Goal: Entertainment & Leisure: Consume media (video, audio)

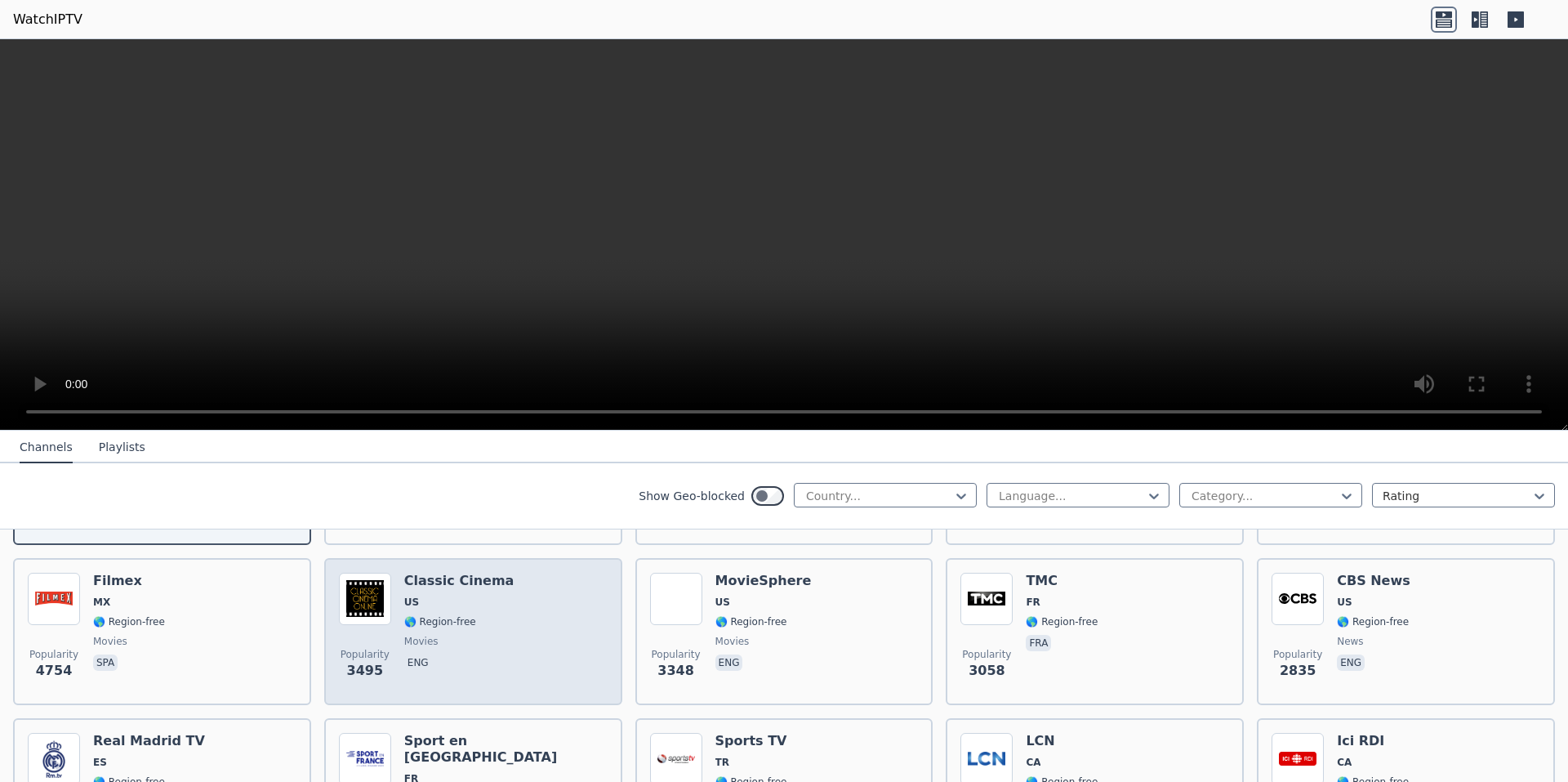
scroll to position [163, 0]
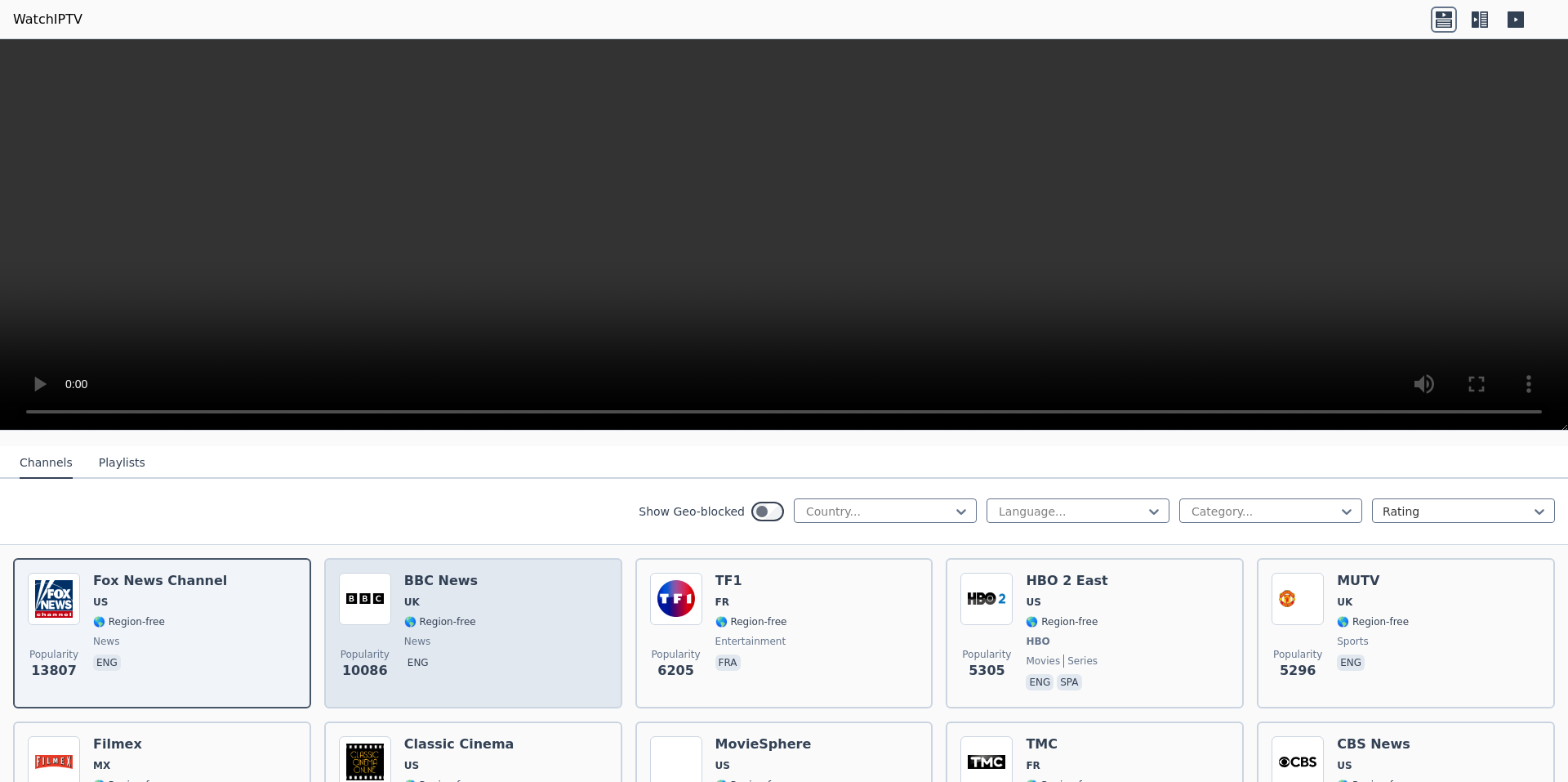
click at [498, 597] on div "Popularity 10086 BBC News UK 🌎 Region-free news eng" at bounding box center [473, 632] width 269 height 121
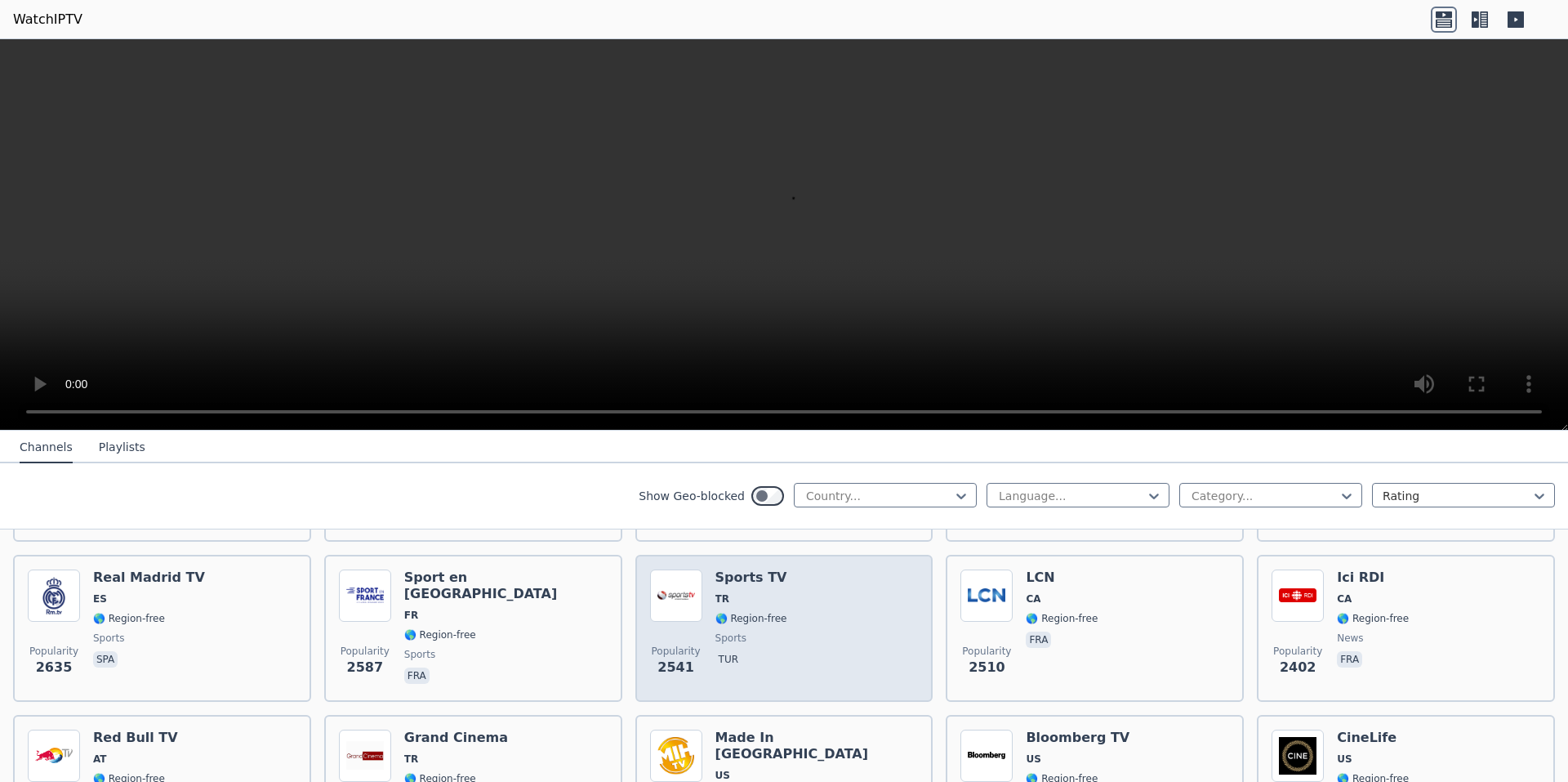
scroll to position [817, 0]
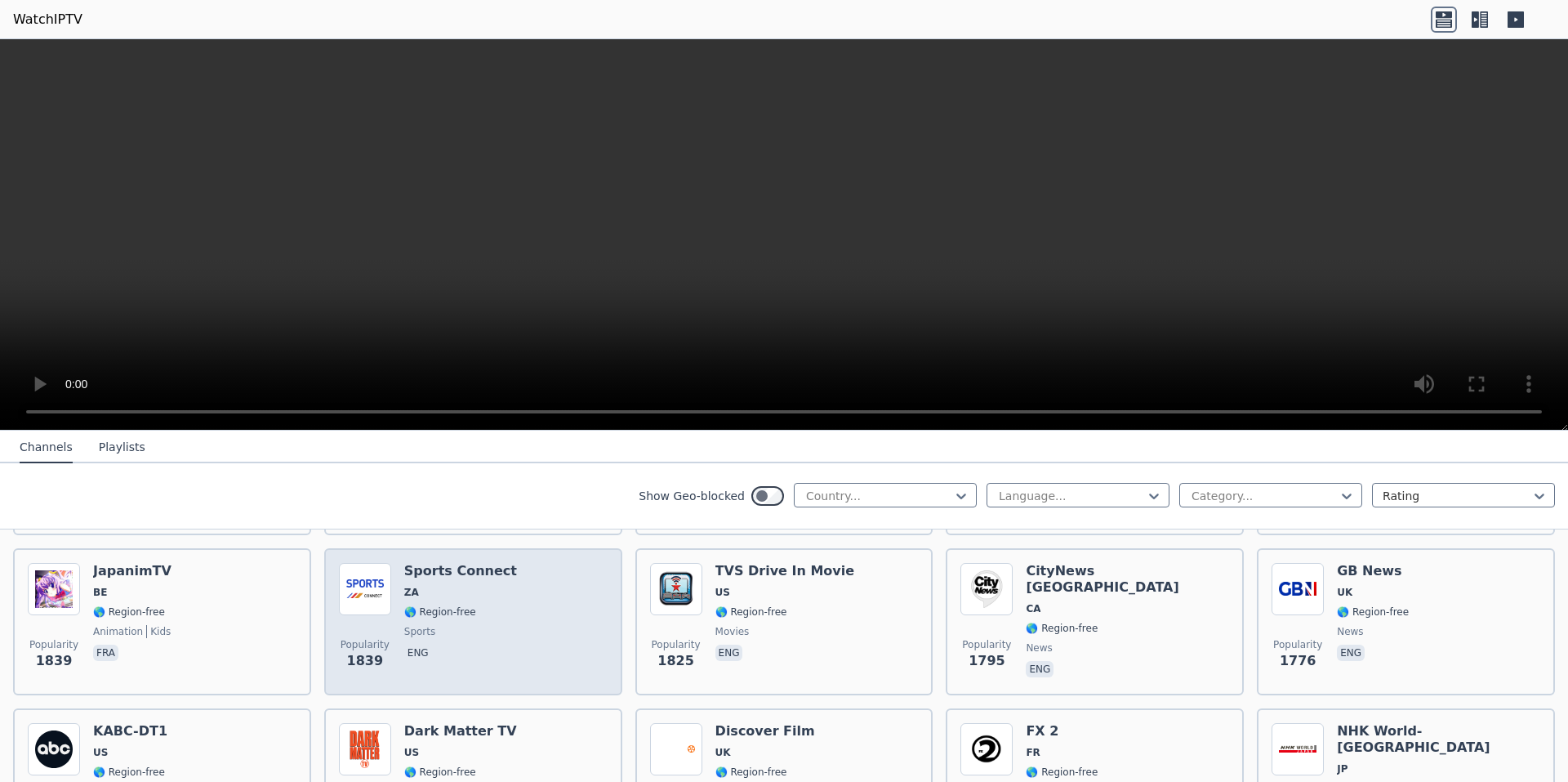
click at [540, 597] on div "Popularity 1839 Sports Connect ZA 🌎 Region-free sports eng" at bounding box center [473, 622] width 269 height 118
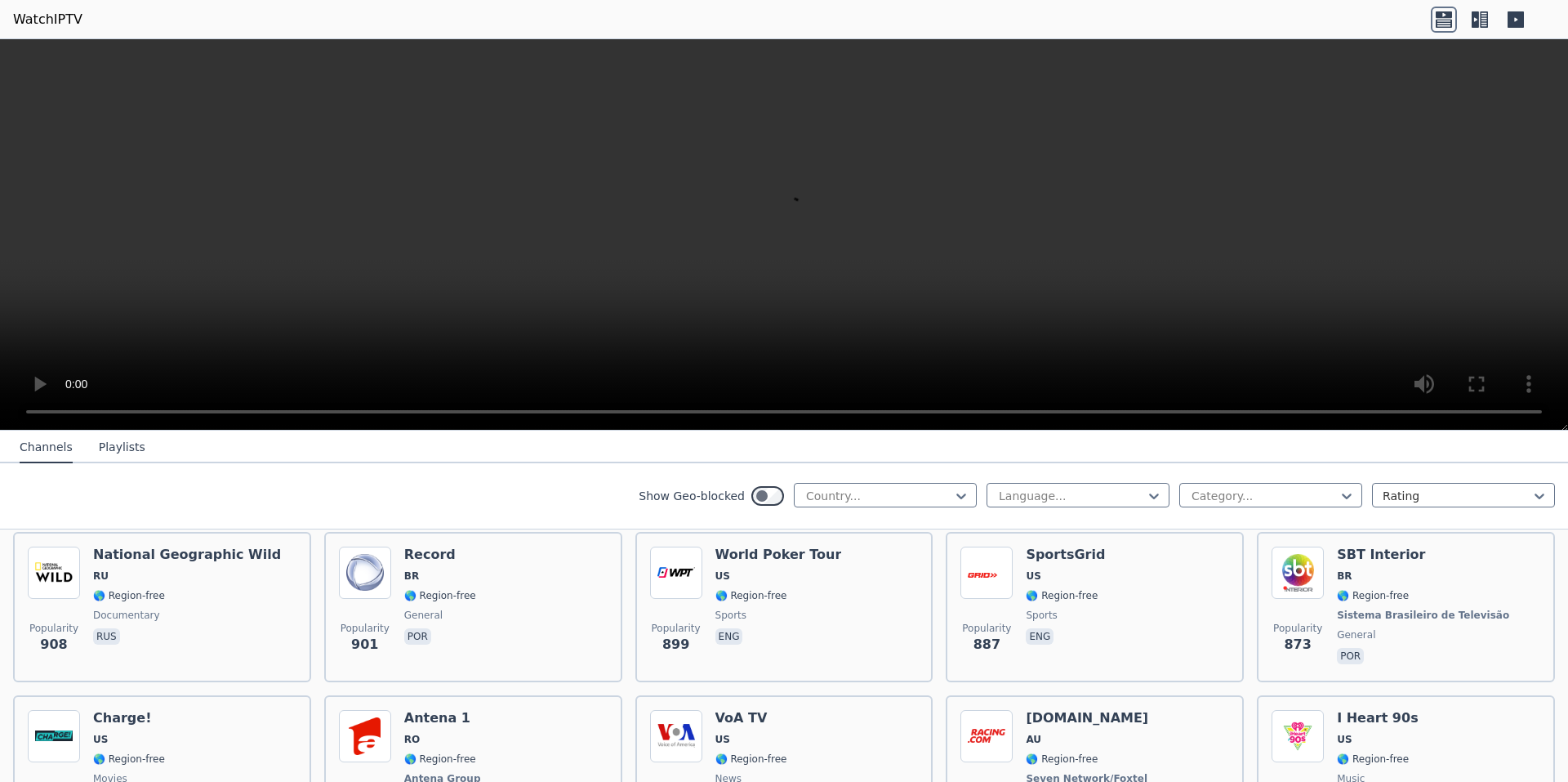
scroll to position [2287, 0]
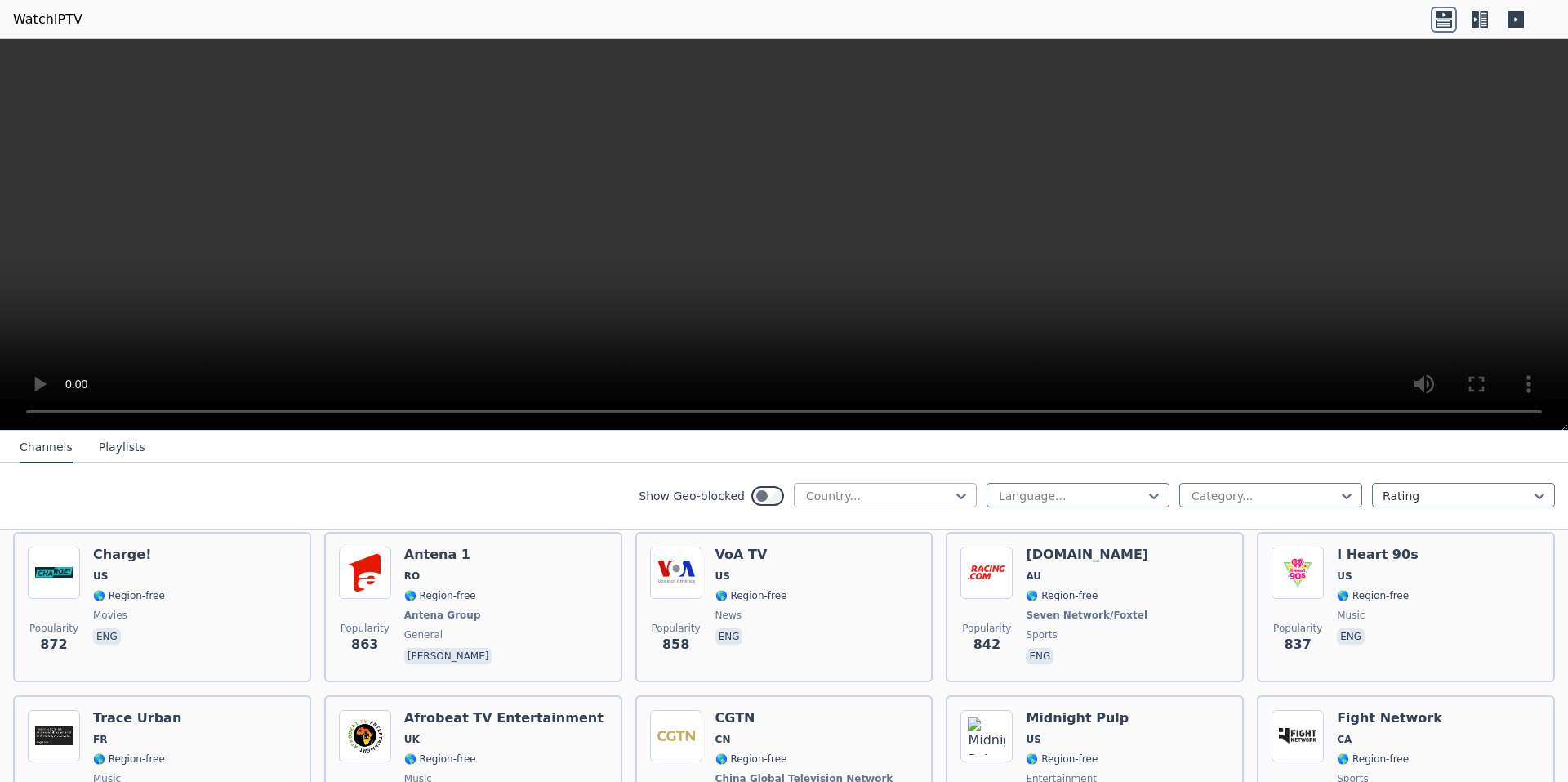
click at [933, 489] on div at bounding box center [879, 495] width 148 height 16
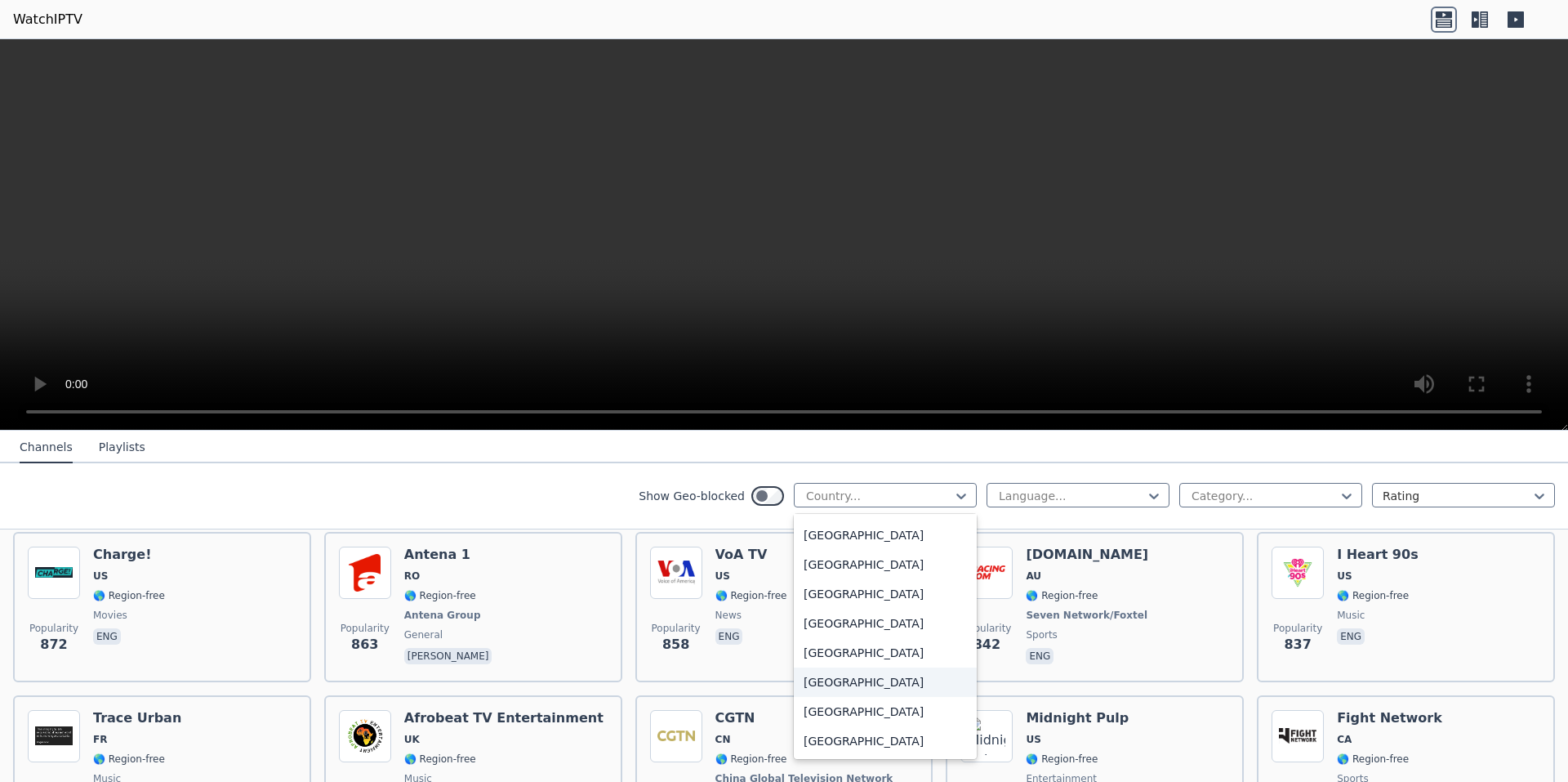
scroll to position [5672, 0]
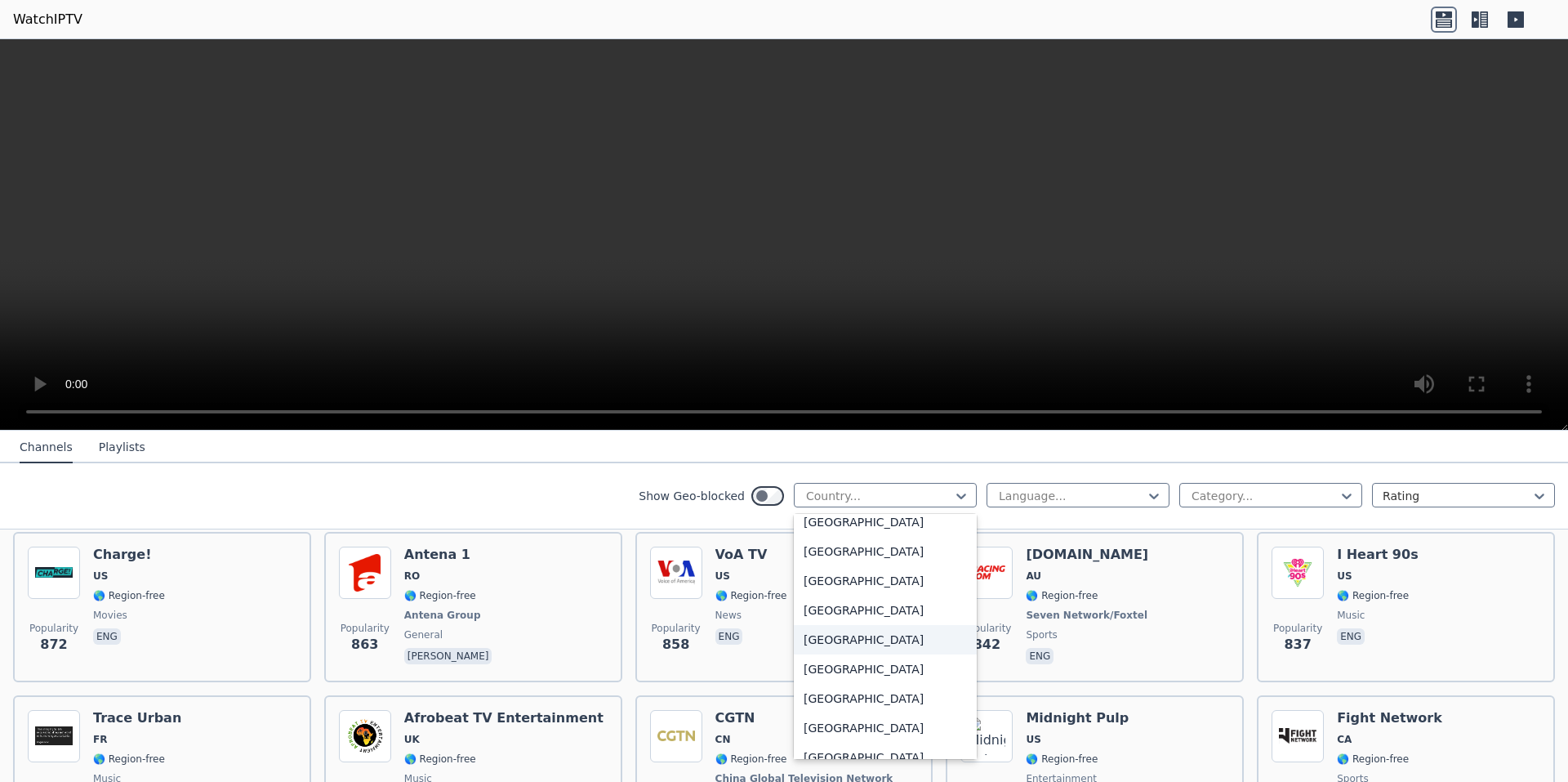
click at [854, 638] on div "[GEOGRAPHIC_DATA]" at bounding box center [885, 640] width 183 height 29
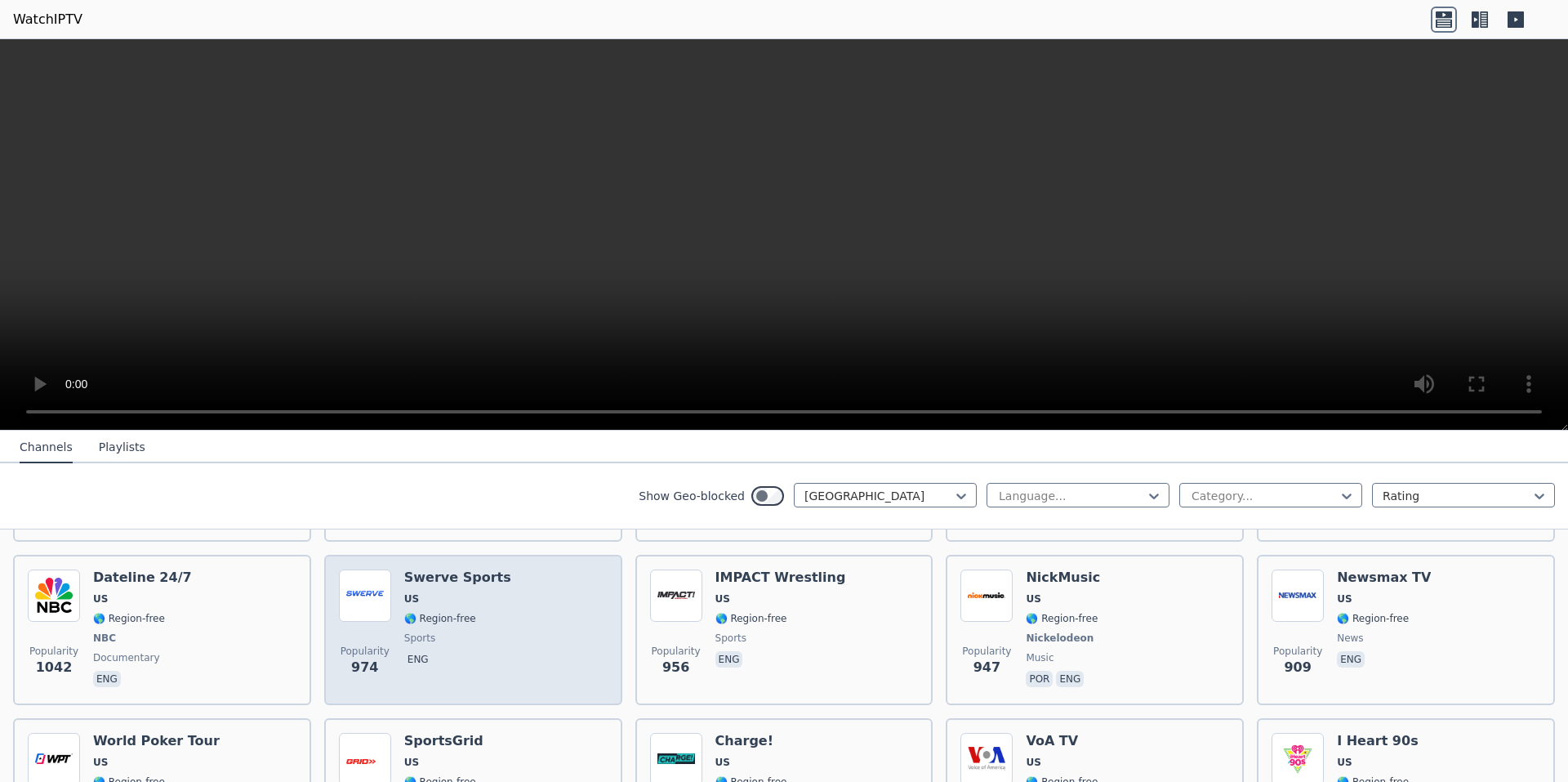
scroll to position [1144, 0]
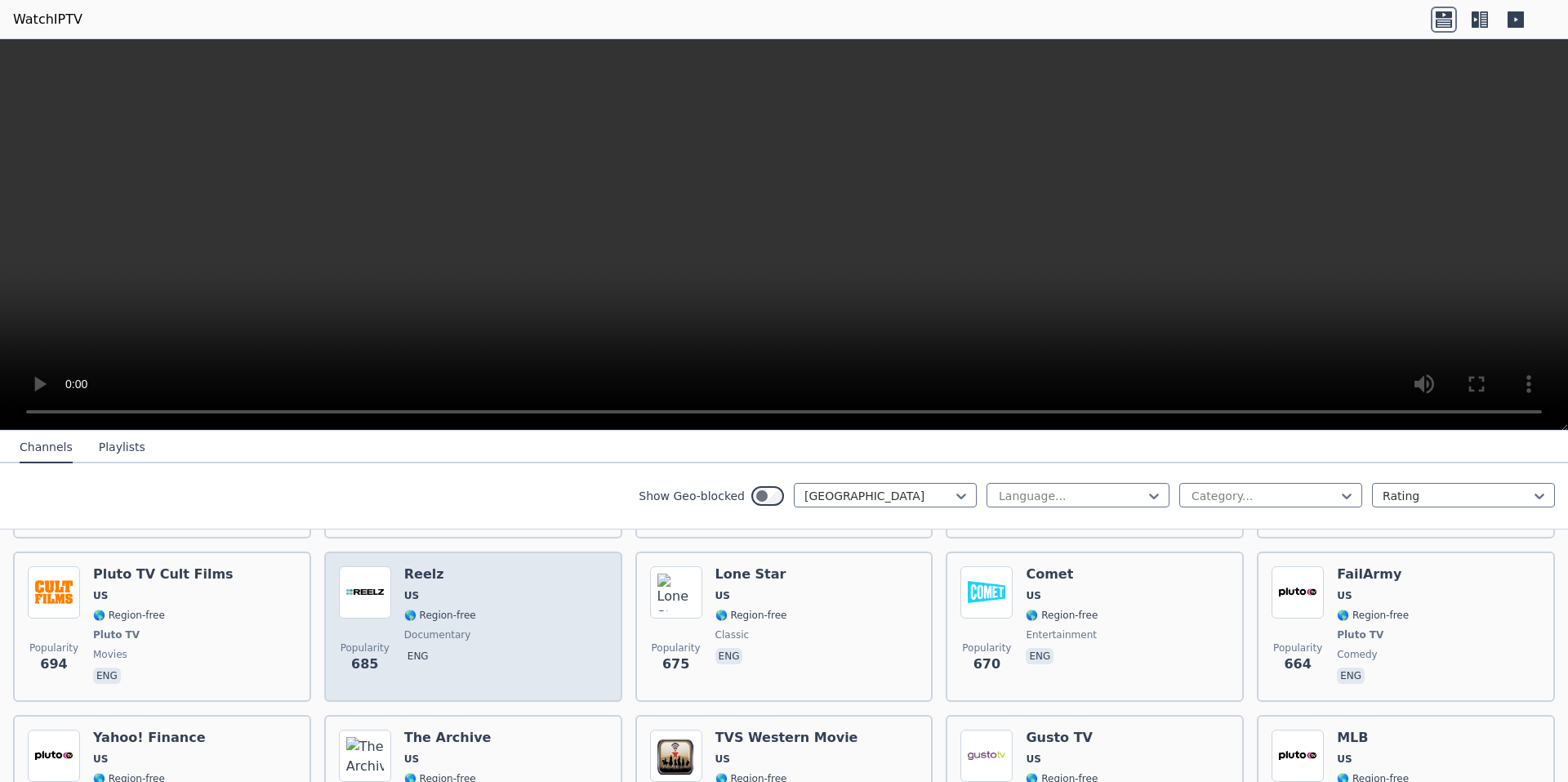
click at [494, 642] on div "Popularity 685 Reelz [GEOGRAPHIC_DATA] 🌎 Region-free documentary eng" at bounding box center [473, 626] width 269 height 121
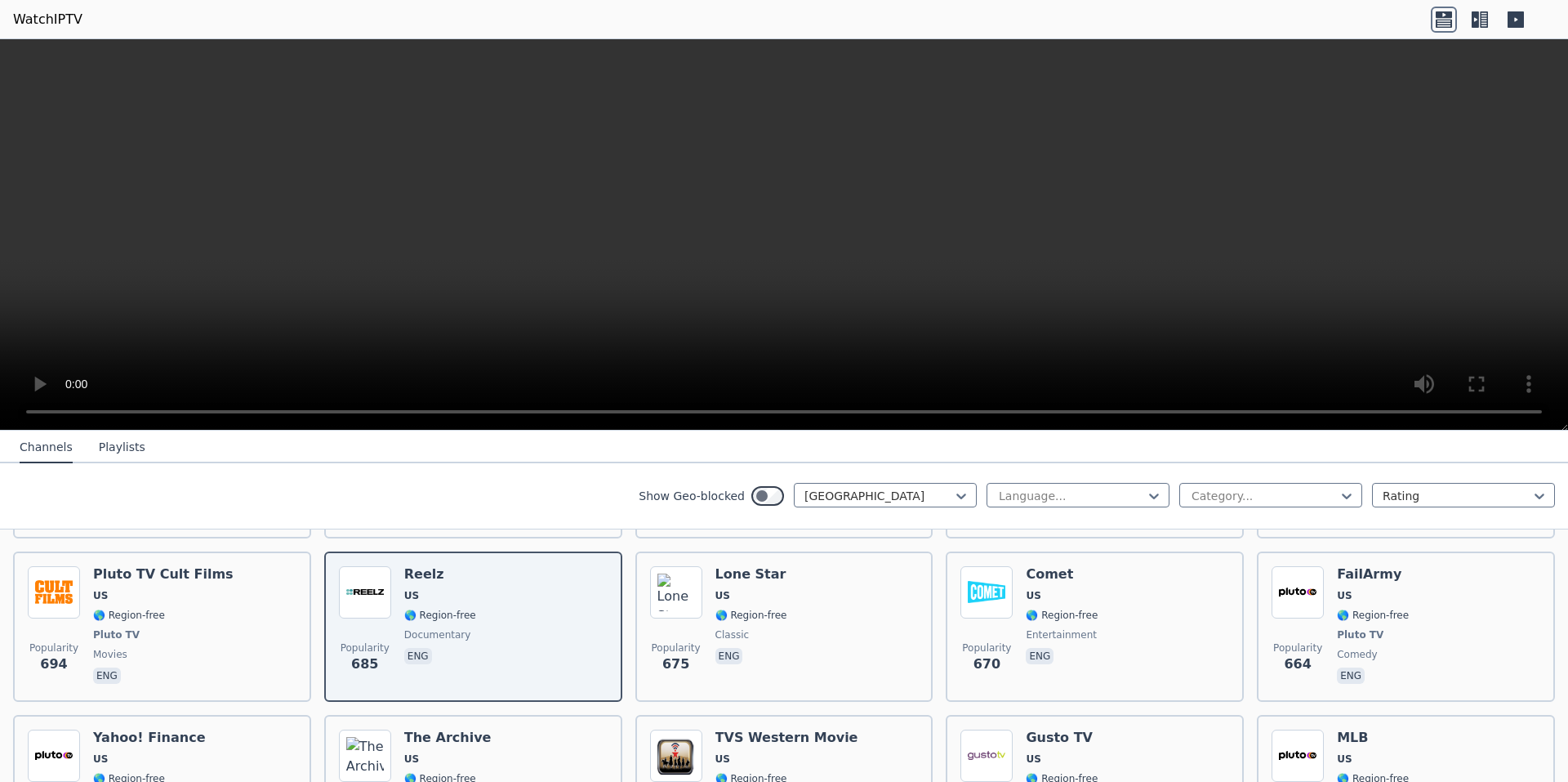
click at [116, 448] on button "Playlists" at bounding box center [121, 447] width 46 height 31
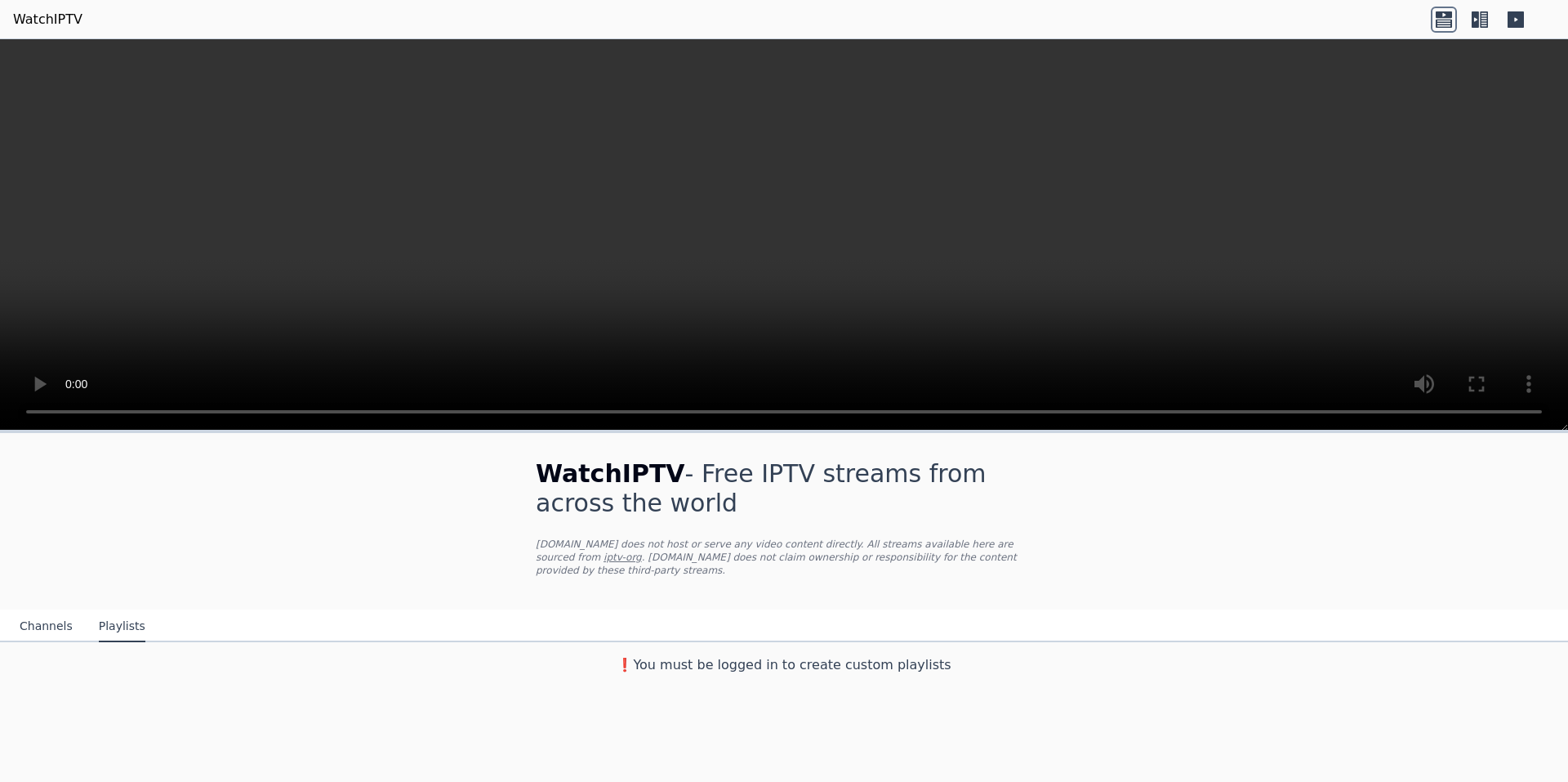
scroll to position [0, 0]
click at [35, 613] on button "Channels" at bounding box center [45, 626] width 53 height 31
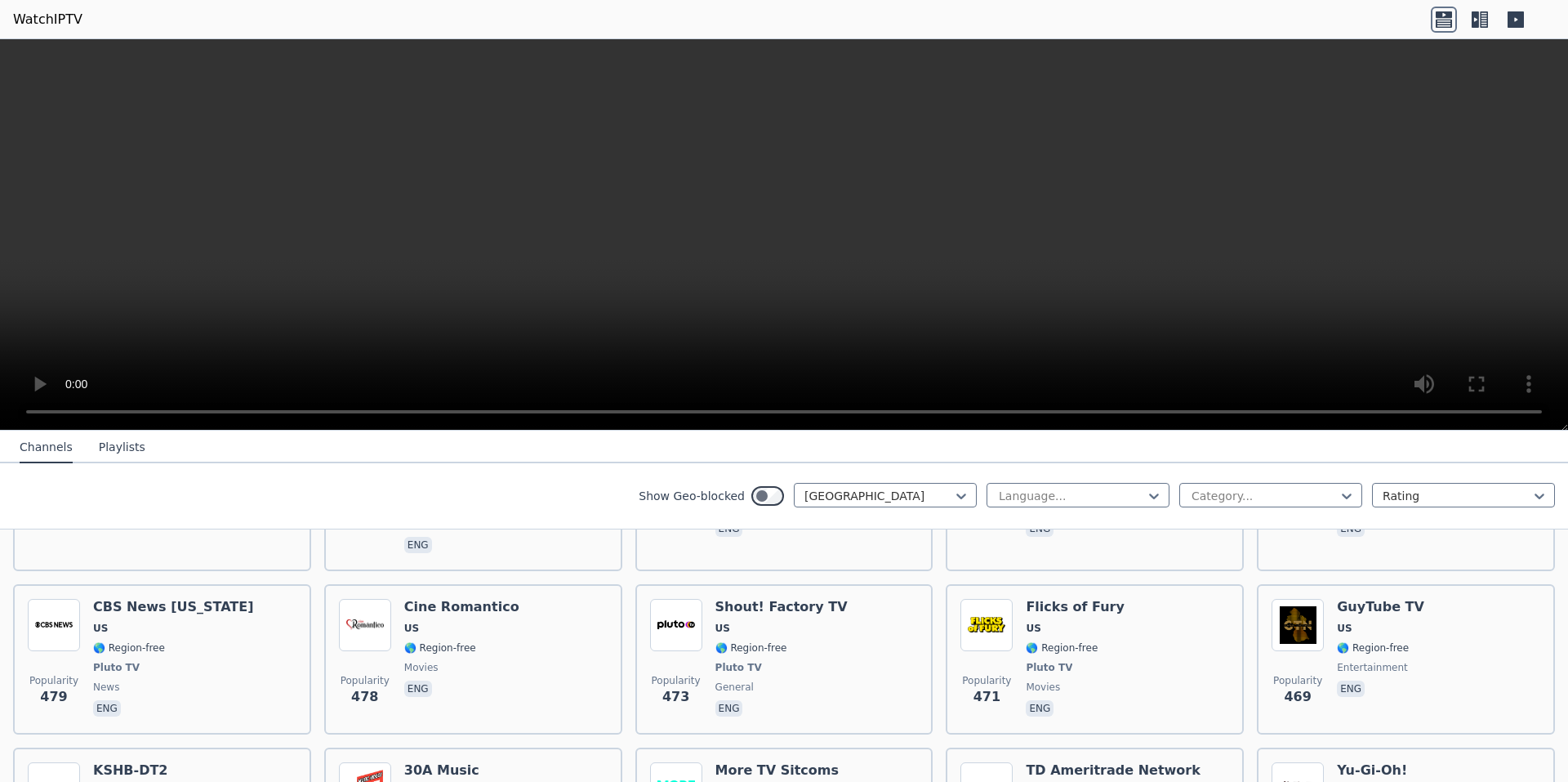
scroll to position [2287, 0]
